Goal: Information Seeking & Learning: Learn about a topic

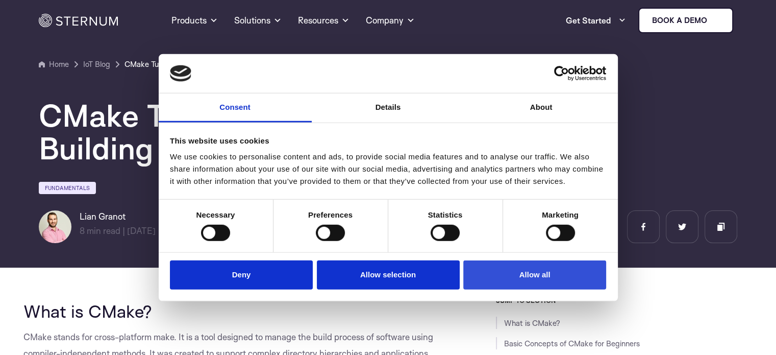
click at [531, 276] on button "Allow all" at bounding box center [534, 274] width 143 height 29
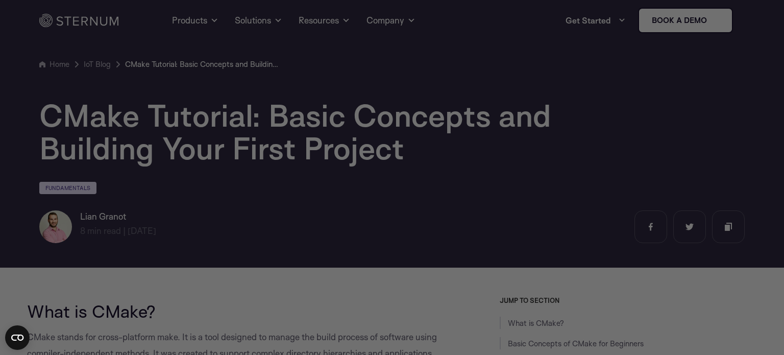
click at [641, 118] on div at bounding box center [396, 179] width 792 height 358
click at [769, 300] on div at bounding box center [396, 179] width 792 height 358
click at [629, 145] on div at bounding box center [396, 179] width 792 height 358
click at [136, 188] on div at bounding box center [396, 179] width 792 height 358
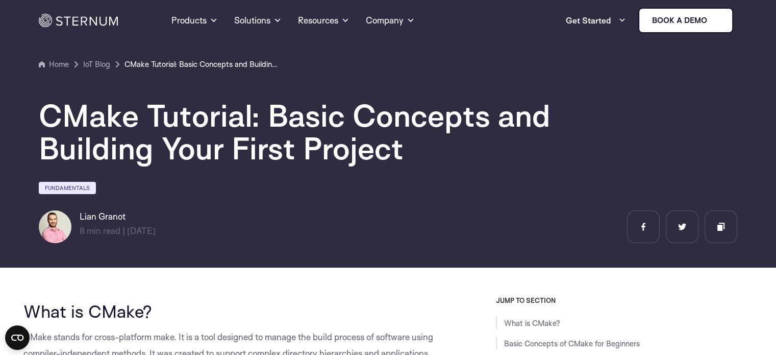
click at [576, 58] on ul "Home IoT Blog" at bounding box center [388, 64] width 699 height 12
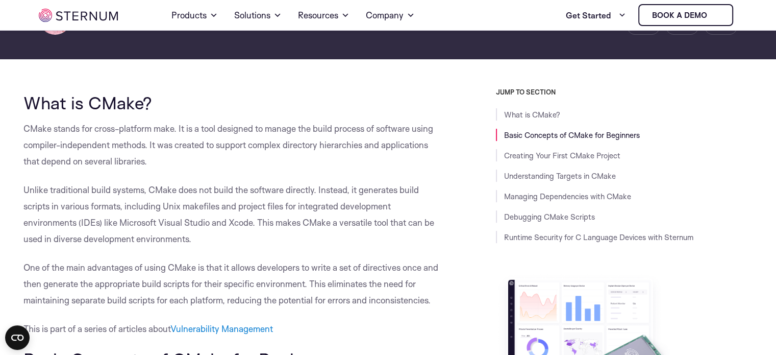
scroll to position [200, 0]
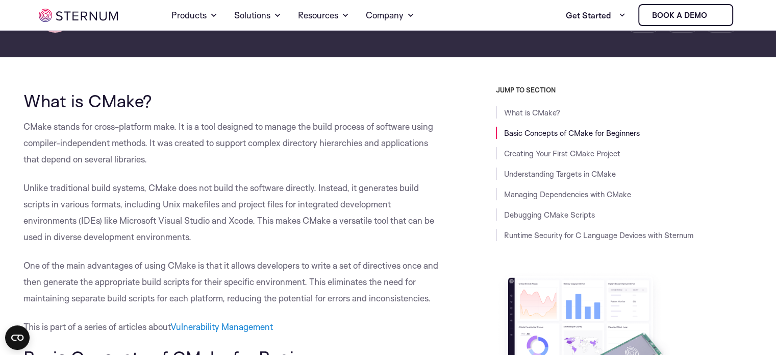
click at [289, 240] on p "Unlike traditional build systems, CMake does not build the software directly. I…" at bounding box center [234, 212] width 422 height 65
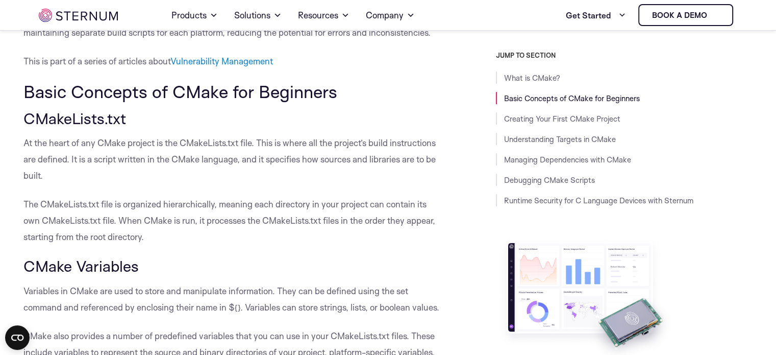
scroll to position [485, 0]
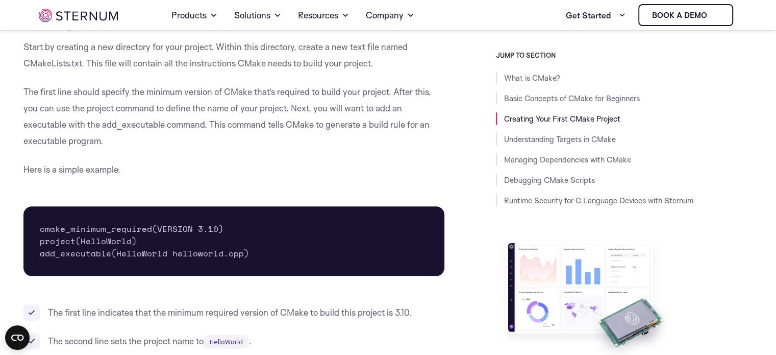
scroll to position [1139, 0]
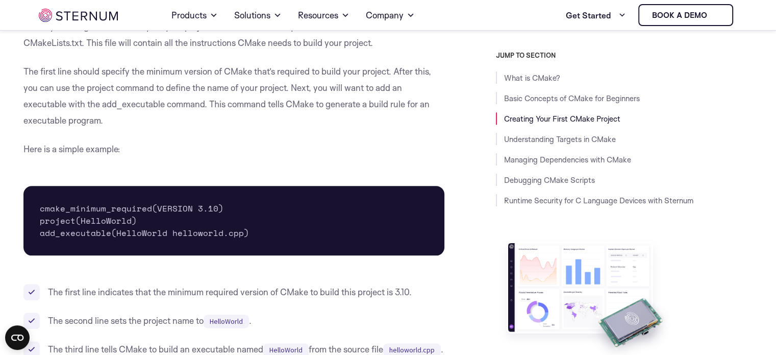
click at [330, 142] on p "Here is a simple example:" at bounding box center [234, 149] width 422 height 16
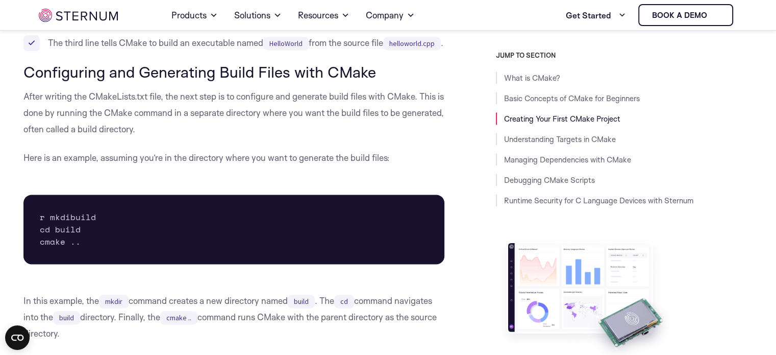
scroll to position [1465, 0]
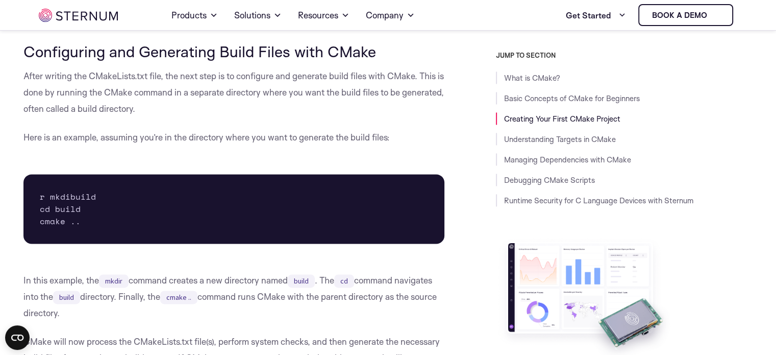
click at [235, 117] on p "After writing the CMakeLists.txt file, the next step is to configure and genera…" at bounding box center [234, 92] width 422 height 49
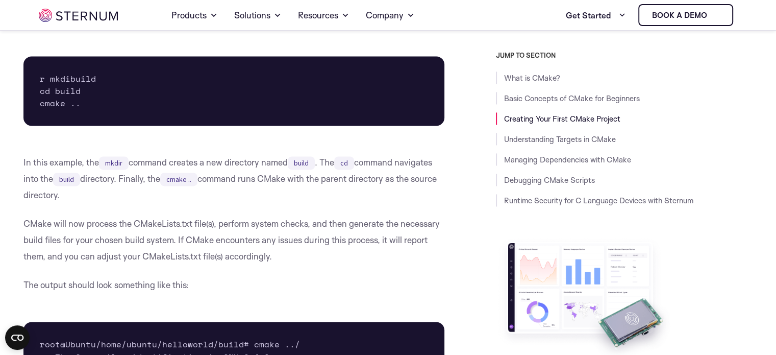
scroll to position [1608, 0]
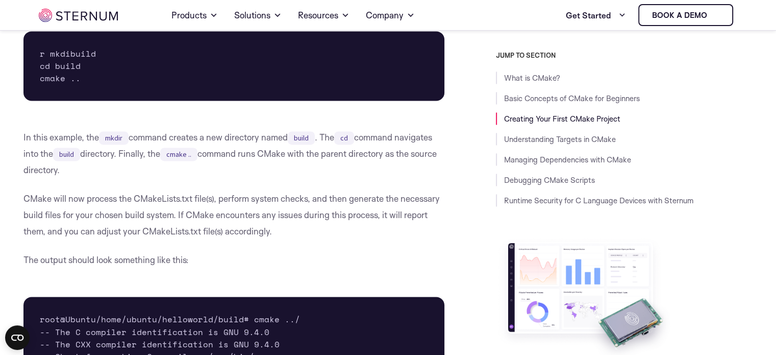
click at [313, 219] on p "CMake will now process the CMakeLists.txt file(s), perform system checks, and t…" at bounding box center [234, 214] width 422 height 49
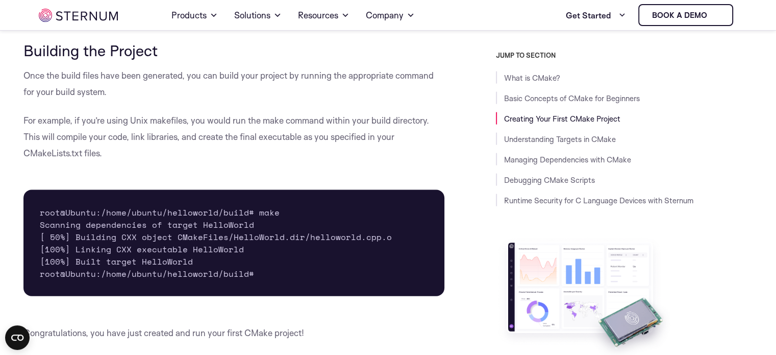
scroll to position [2159, 0]
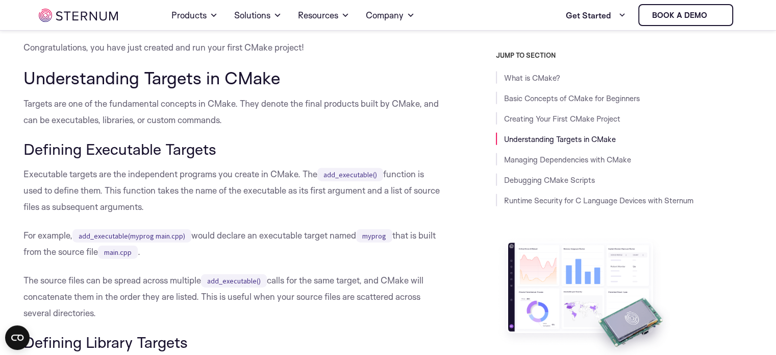
scroll to position [2425, 0]
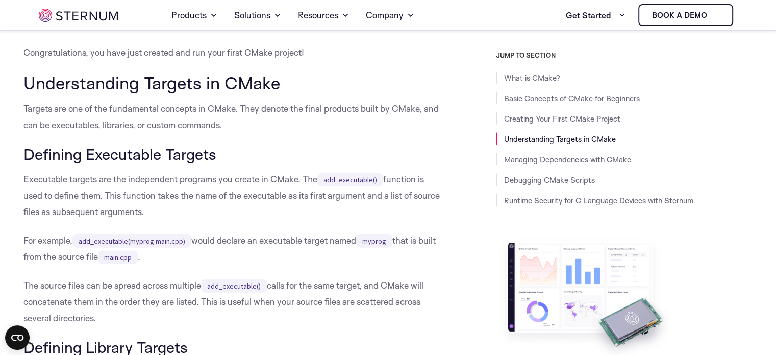
click at [76, 133] on p "Targets are one of the fundamental concepts in CMake. They denote the final pro…" at bounding box center [234, 117] width 422 height 33
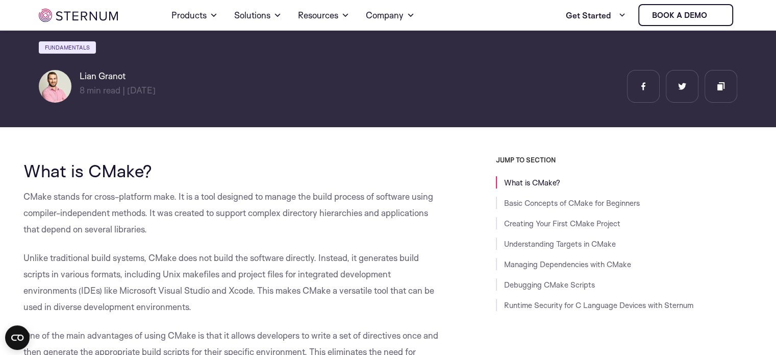
scroll to position [0, 0]
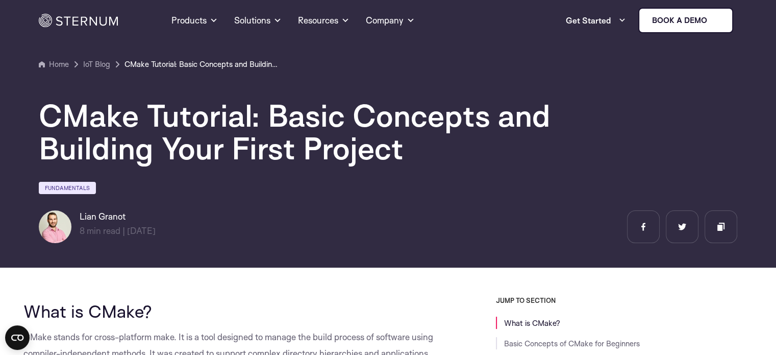
click at [209, 180] on div "CMake Tutorial: Basic Concepts and Building Your First Project Fundamentals [PE…" at bounding box center [388, 156] width 699 height 172
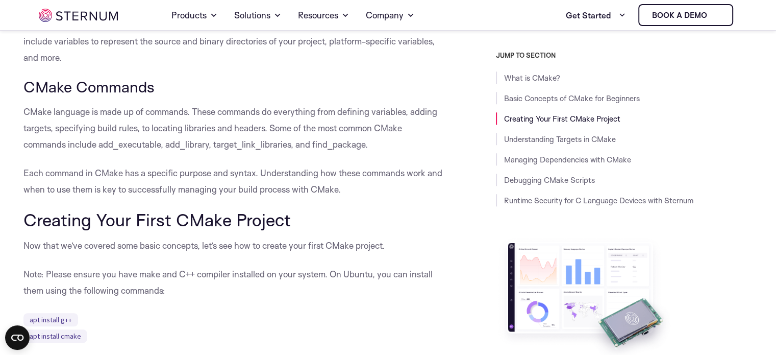
scroll to position [852, 0]
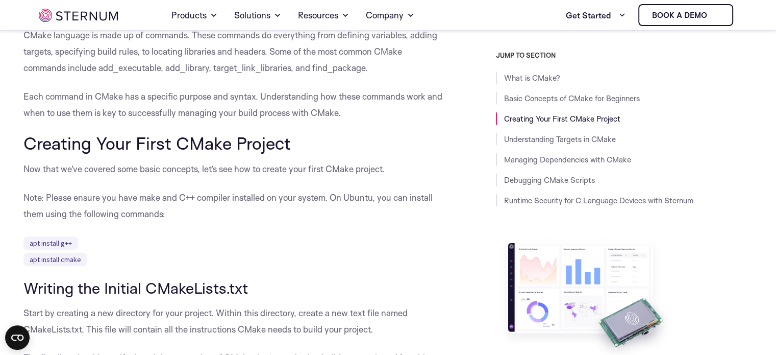
click at [127, 63] on p "CMake language is made up of commands. These commands do everything from defini…" at bounding box center [234, 51] width 422 height 49
click at [137, 88] on p "Each command in CMake has a specific purpose and syntax. Understanding how thes…" at bounding box center [234, 104] width 422 height 33
drag, startPoint x: 25, startPoint y: 67, endPoint x: 161, endPoint y: 68, distance: 136.3
click at [161, 68] on p "CMake language is made up of commands. These commands do everything from defini…" at bounding box center [234, 51] width 422 height 49
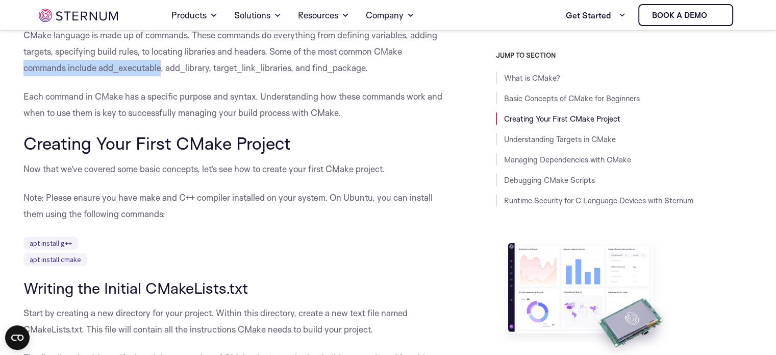
copy p "commands include add_executable"
